Goal: Task Accomplishment & Management: Manage account settings

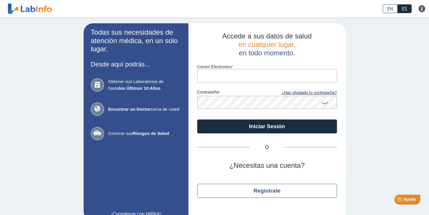
click at [211, 77] on input "Correo Electronico" at bounding box center [267, 75] width 140 height 13
type input "[EMAIL_ADDRESS][DOMAIN_NAME]"
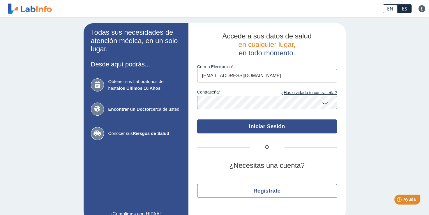
click at [271, 127] on button "Iniciar Sesión" at bounding box center [267, 126] width 140 height 14
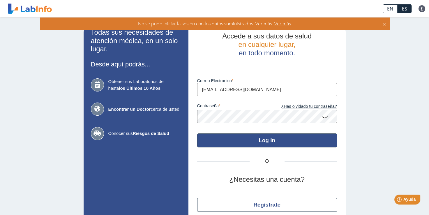
click at [277, 139] on button "Log In" at bounding box center [267, 140] width 140 height 14
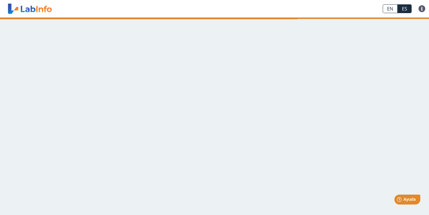
click at [282, 118] on main at bounding box center [214, 115] width 429 height 197
